Goal: Information Seeking & Learning: Learn about a topic

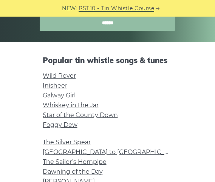
scroll to position [226, 0]
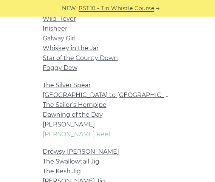
click at [65, 137] on link "[PERSON_NAME] Reel" at bounding box center [76, 133] width 67 height 7
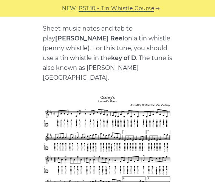
scroll to position [38, 0]
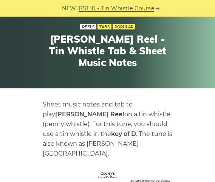
click at [93, 29] on link "Reels" at bounding box center [88, 26] width 16 height 5
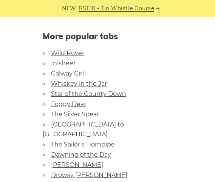
scroll to position [339, 0]
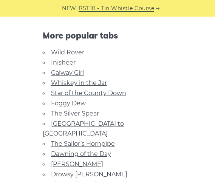
click at [66, 100] on link "Foggy Dew" at bounding box center [68, 103] width 35 height 7
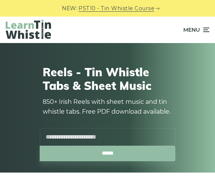
scroll to position [151, 0]
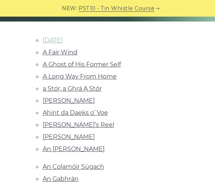
click at [46, 37] on link "[DATE]" at bounding box center [53, 40] width 20 height 7
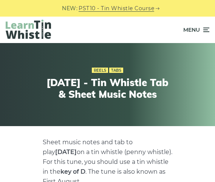
scroll to position [189, 0]
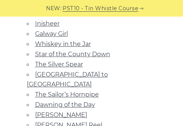
scroll to position [377, 0]
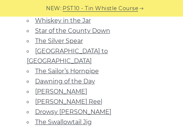
click at [81, 118] on link "The Swallowtail Jig" at bounding box center [63, 121] width 57 height 7
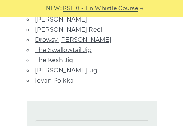
scroll to position [453, 0]
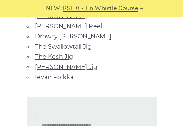
click at [43, 53] on link "The Kesh Jig" at bounding box center [54, 56] width 38 height 7
click at [63, 74] on link "Ievan Polkka" at bounding box center [54, 77] width 38 height 7
click at [73, 63] on link "[PERSON_NAME] Jig" at bounding box center [66, 66] width 62 height 7
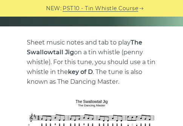
scroll to position [113, 0]
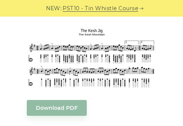
scroll to position [189, 0]
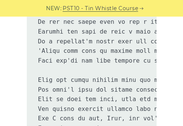
scroll to position [1320, 0]
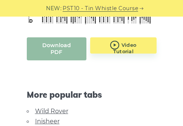
scroll to position [302, 0]
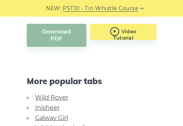
click at [49, 104] on link "Inisheer" at bounding box center [47, 107] width 25 height 7
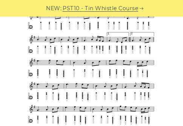
scroll to position [151, 0]
